Goal: Task Accomplishment & Management: Use online tool/utility

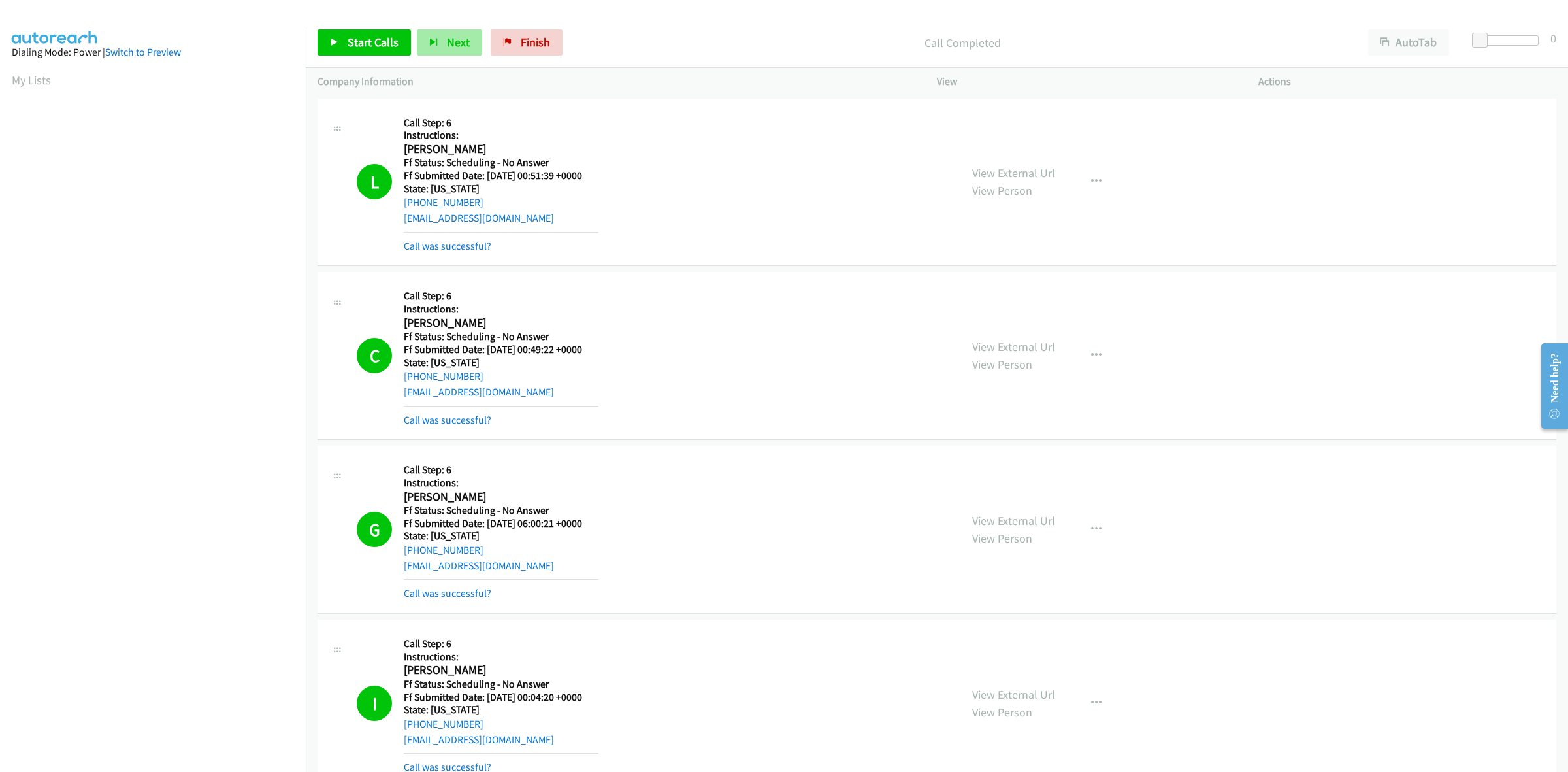
scroll to position [0, 1]
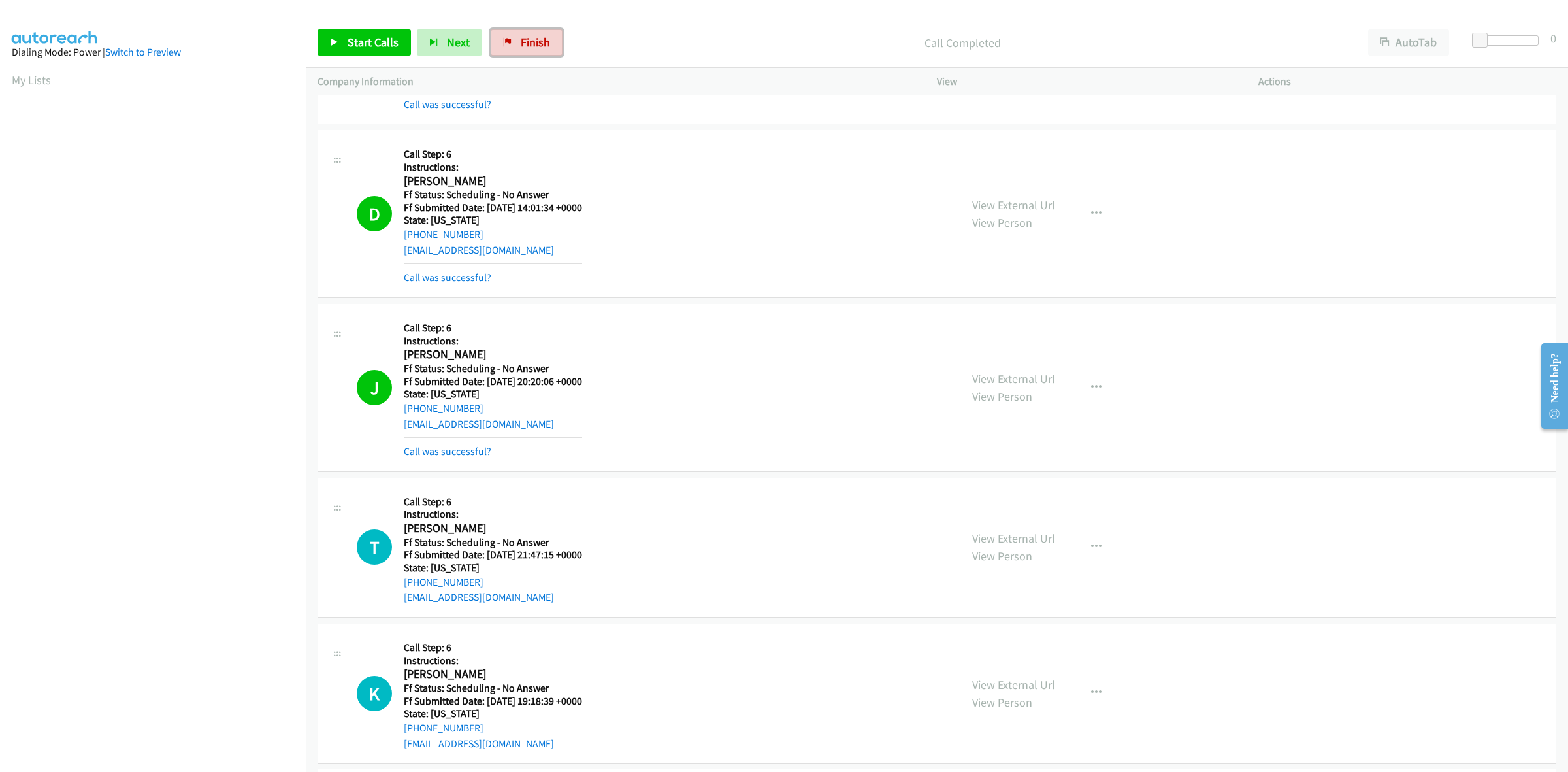
click at [537, 38] on span "Finish" at bounding box center [535, 42] width 29 height 15
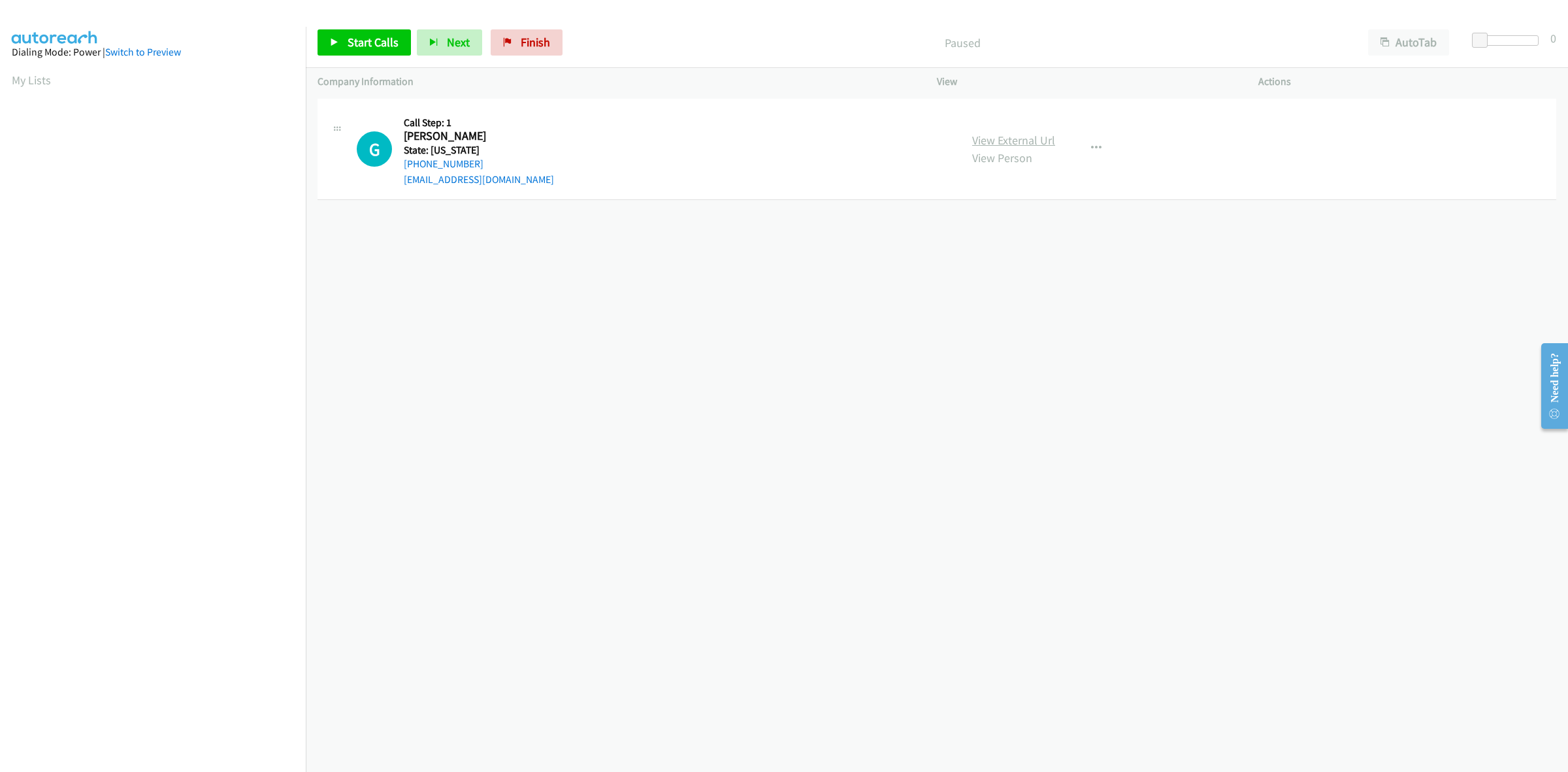
click at [986, 133] on link "View External Url" at bounding box center [1013, 140] width 83 height 15
click at [379, 37] on span "Start Calls" at bounding box center [373, 42] width 51 height 15
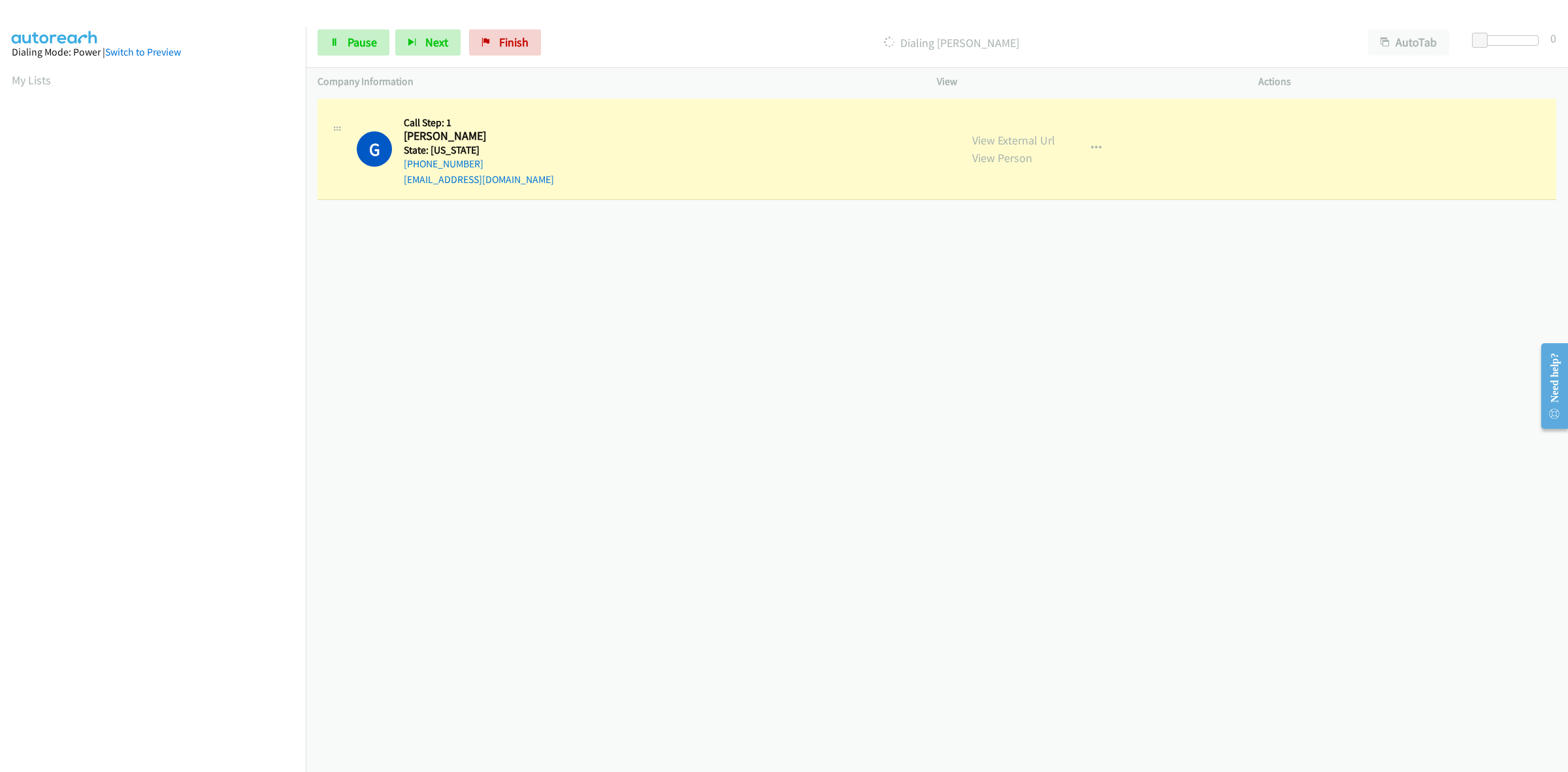
click at [129, 724] on section at bounding box center [152, 413] width 282 height 625
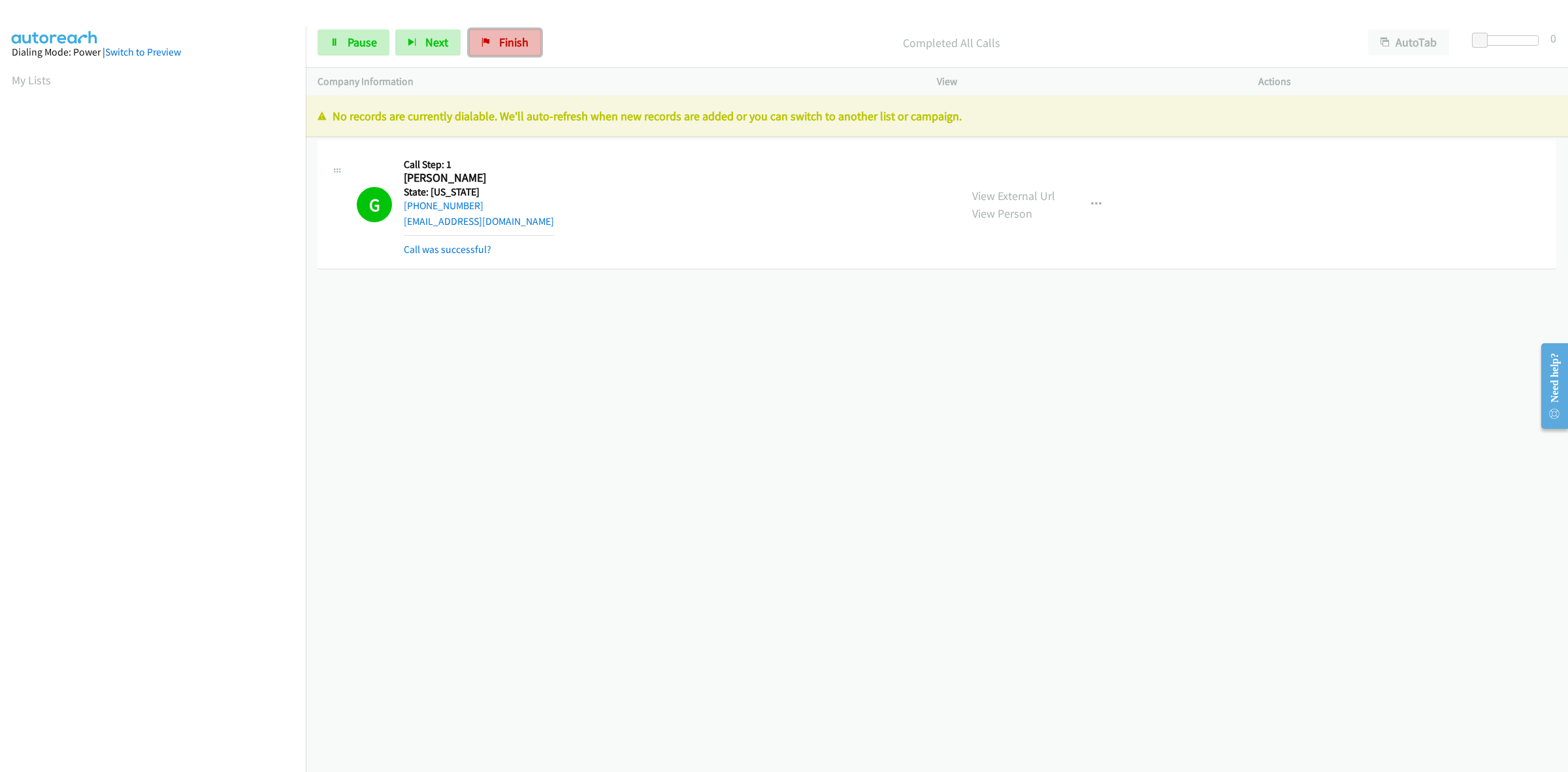
click at [504, 52] on link "Finish" at bounding box center [505, 42] width 72 height 26
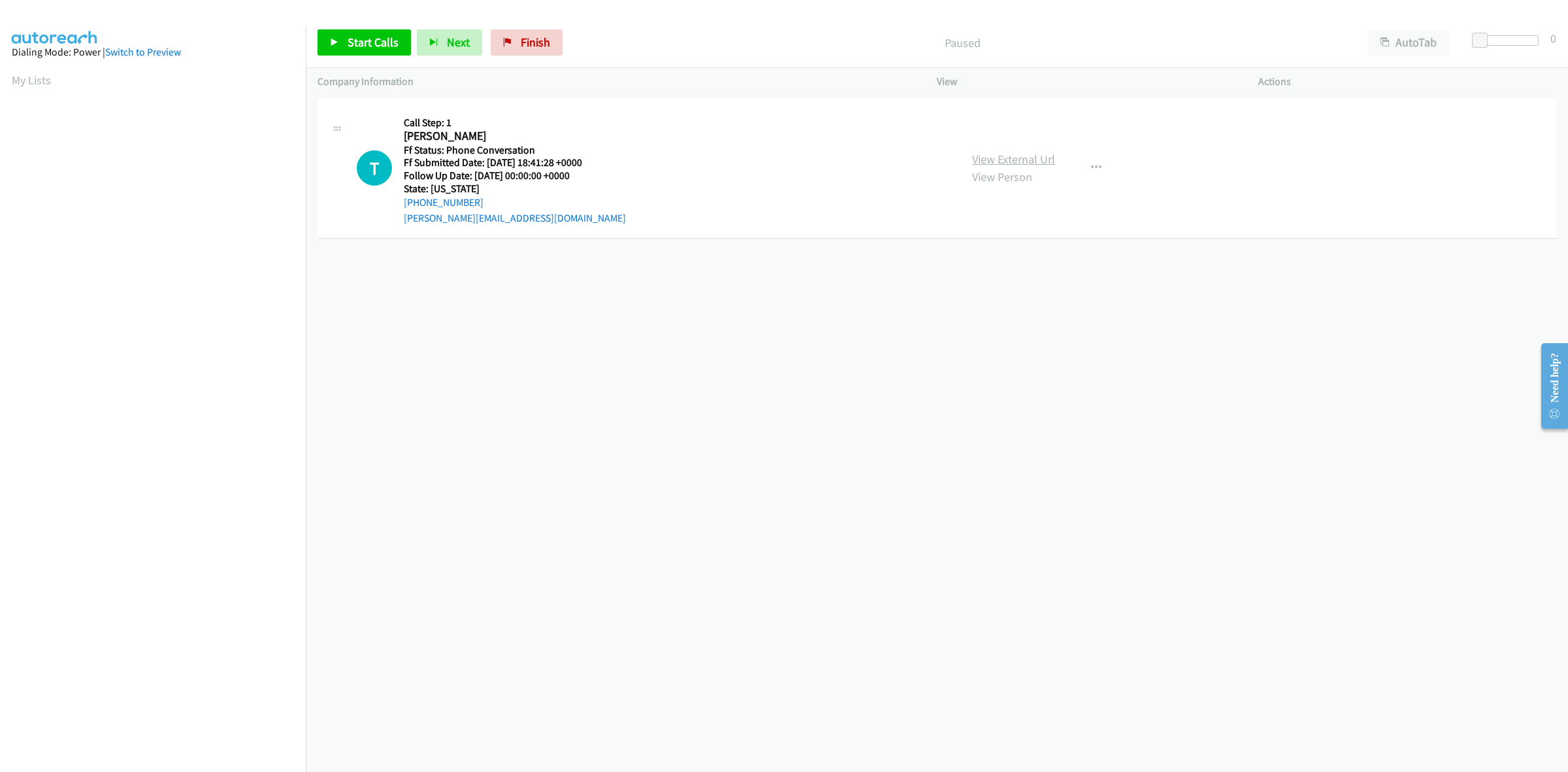
click at [1036, 160] on link "View External Url" at bounding box center [1013, 158] width 83 height 15
click at [1091, 163] on icon "button" at bounding box center [1097, 168] width 11 height 11
click at [1009, 278] on link "Add to do not call list" at bounding box center [1026, 279] width 173 height 26
click at [534, 45] on span "Finish" at bounding box center [535, 42] width 29 height 15
